Goal: Task Accomplishment & Management: Manage account settings

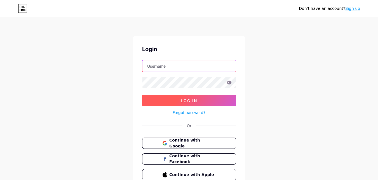
type input "[EMAIL_ADDRESS][DOMAIN_NAME]"
click at [172, 100] on button "Log In" at bounding box center [189, 100] width 94 height 11
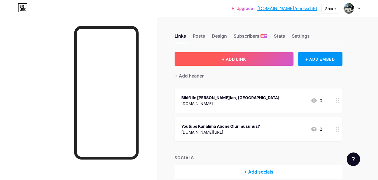
click at [216, 62] on button "+ ADD LINK" at bounding box center [234, 58] width 119 height 13
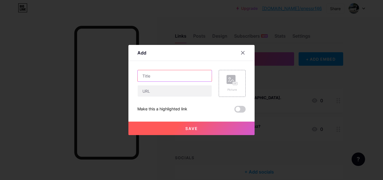
click at [174, 76] on input "text" at bounding box center [175, 75] width 74 height 11
drag, startPoint x: 204, startPoint y: 79, endPoint x: 146, endPoint y: 78, distance: 58.5
click at [146, 78] on input "Milli Eğitim Bakanlığı - Ortaöğretim Kurumları İçin MEBİ" at bounding box center [175, 75] width 74 height 11
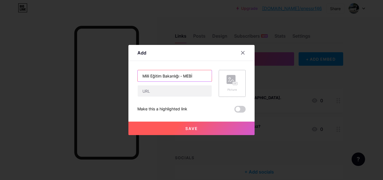
type input "Milli Eğitim Bakanlığı - MEBİ"
click at [231, 80] on rect at bounding box center [230, 79] width 9 height 9
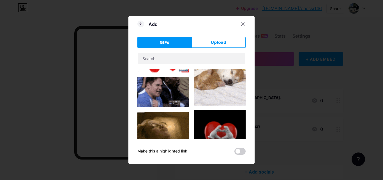
scroll to position [157, 0]
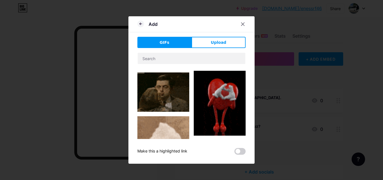
click at [244, 94] on div "Add GIFs Upload Content YouTube Play YouTube video without leaving your page. A…" at bounding box center [191, 89] width 126 height 147
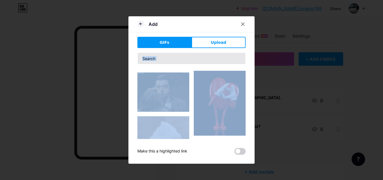
drag, startPoint x: 245, startPoint y: 108, endPoint x: 241, endPoint y: 60, distance: 48.4
click at [241, 60] on div "Add GIFs Upload Content YouTube Play YouTube video without leaving your page. A…" at bounding box center [191, 89] width 126 height 147
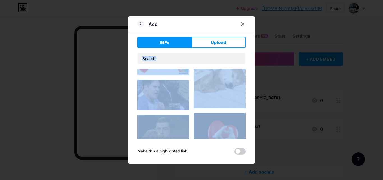
scroll to position [95, 0]
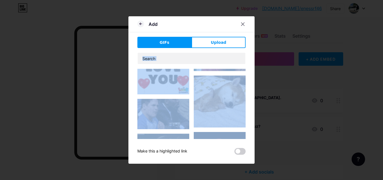
click at [249, 78] on div "Add GIFs Upload Content YouTube Play YouTube video without leaving your page. A…" at bounding box center [191, 89] width 126 height 147
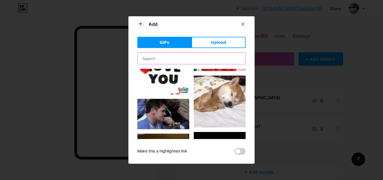
click at [190, 61] on input "text" at bounding box center [192, 58] width 108 height 11
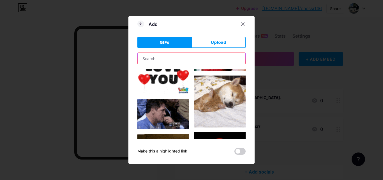
type input "C"
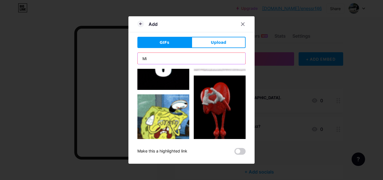
type input "M"
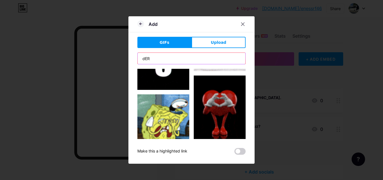
scroll to position [81, 0]
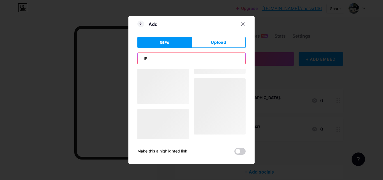
type input "d"
type input "S"
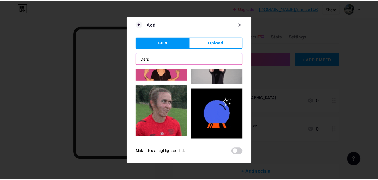
scroll to position [0, 0]
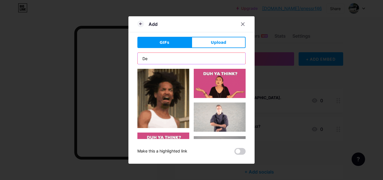
type input "D"
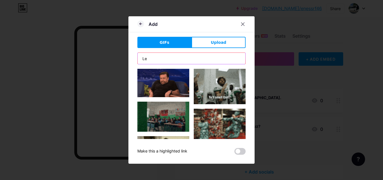
type input "L"
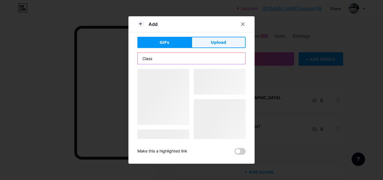
type input "Class"
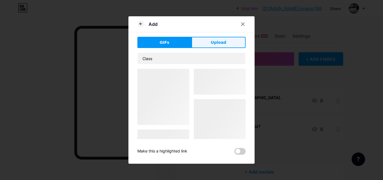
click at [231, 40] on button "Upload" at bounding box center [218, 42] width 54 height 11
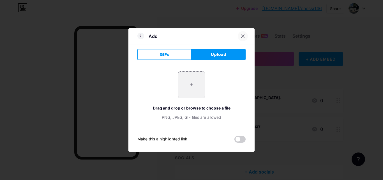
click at [243, 32] on div at bounding box center [242, 36] width 10 height 10
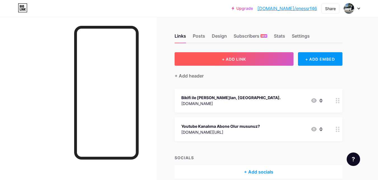
click at [226, 59] on span "+ ADD LINK" at bounding box center [234, 59] width 24 height 5
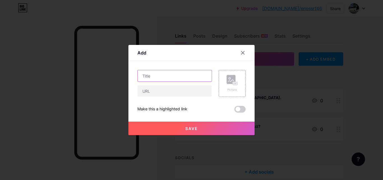
click at [180, 76] on input "text" at bounding box center [175, 75] width 74 height 11
type input "Milli Eğitim Bakanlığı - MEBİ"
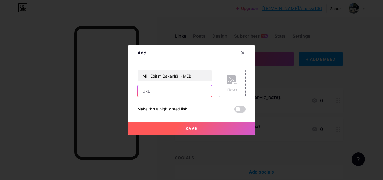
drag, startPoint x: 151, startPoint y: 93, endPoint x: 132, endPoint y: 123, distance: 35.3
click at [151, 93] on input "text" at bounding box center [175, 90] width 74 height 11
type input "M"
type input "mebi.eba.gov.tr"
click at [162, 130] on button "Save" at bounding box center [191, 127] width 126 height 13
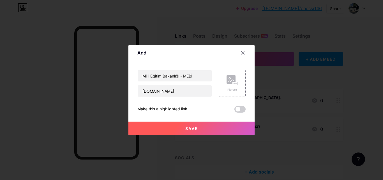
click at [204, 125] on button "Save" at bounding box center [191, 127] width 126 height 13
click at [204, 128] on button "Save" at bounding box center [191, 127] width 126 height 13
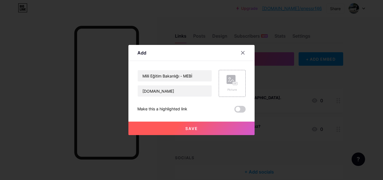
click at [204, 128] on button "Save" at bounding box center [191, 127] width 126 height 13
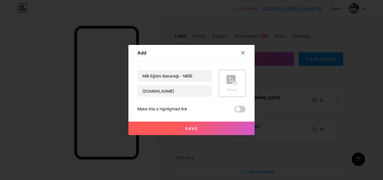
click at [204, 128] on button "Save" at bounding box center [191, 127] width 126 height 13
click at [242, 111] on span at bounding box center [239, 109] width 11 height 7
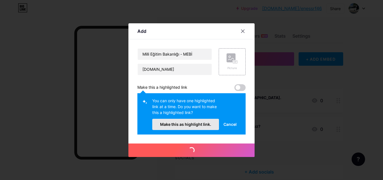
click at [189, 123] on span "Make this as highlight link." at bounding box center [185, 124] width 51 height 5
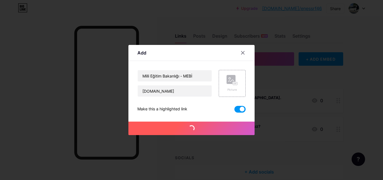
click at [189, 123] on button "Save" at bounding box center [191, 127] width 126 height 13
click at [189, 129] on span at bounding box center [191, 127] width 9 height 9
